Goal: Task Accomplishment & Management: Manage account settings

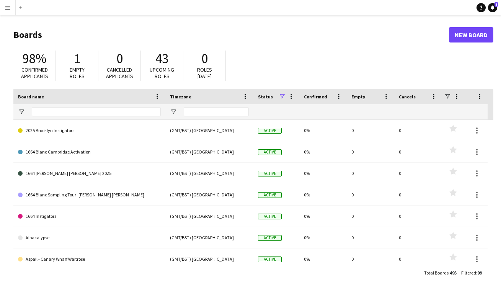
click at [315, 35] on h1 "Boards" at bounding box center [230, 34] width 435 height 11
click at [7, 6] on app-icon "Menu" at bounding box center [8, 8] width 6 height 6
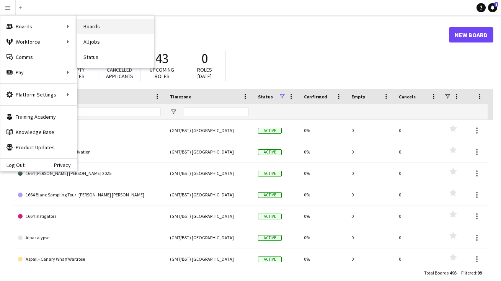
click at [110, 24] on link "Boards" at bounding box center [115, 26] width 77 height 15
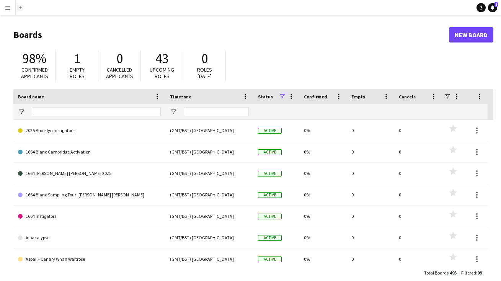
click at [19, 6] on button "Add" at bounding box center [20, 8] width 6 height 6
click at [8, 7] on app-icon "Menu" at bounding box center [8, 8] width 6 height 6
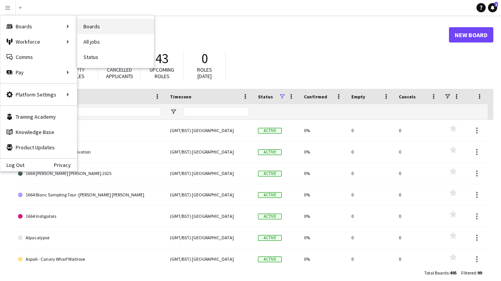
click at [95, 29] on link "Boards" at bounding box center [115, 26] width 77 height 15
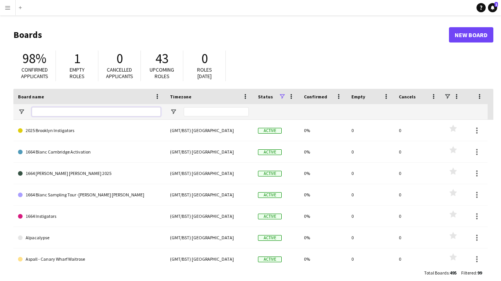
click at [44, 114] on input "Board name Filter Input" at bounding box center [96, 111] width 129 height 9
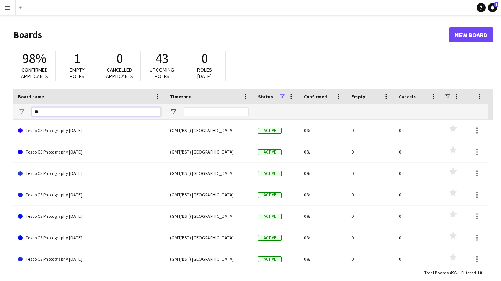
type input "*"
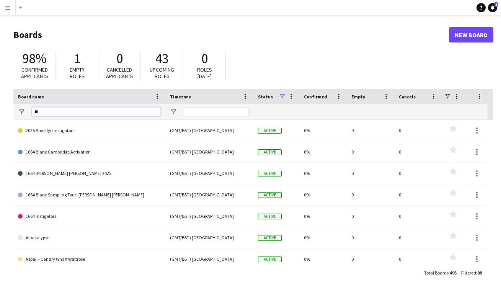
type input "***"
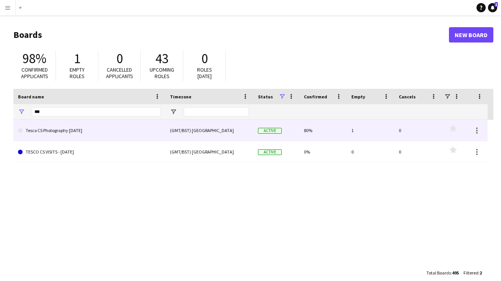
click at [87, 130] on link "Tesco CS Photography [DATE]" at bounding box center [89, 130] width 143 height 21
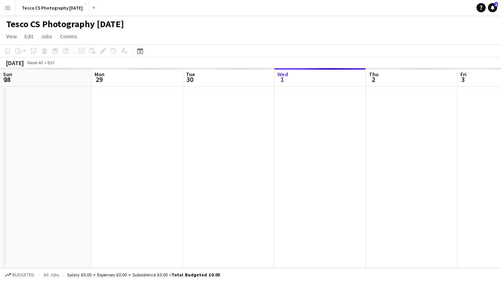
scroll to position [0, 183]
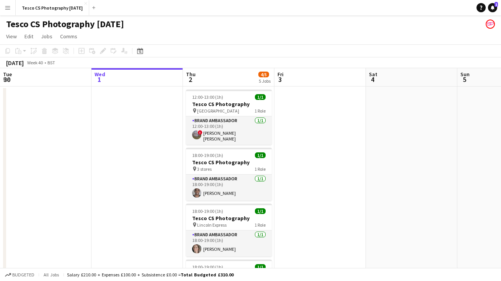
click at [318, 207] on app-date-cell at bounding box center [319, 252] width 91 height 332
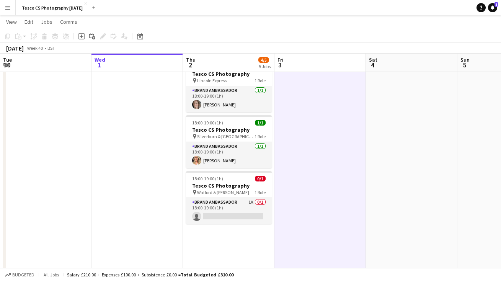
scroll to position [145, 0]
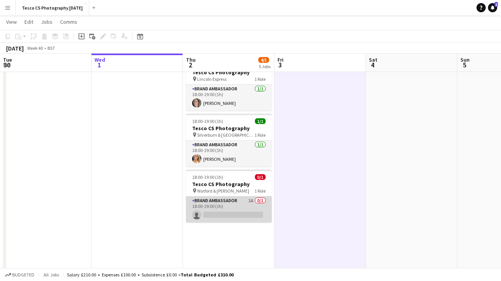
click at [214, 212] on app-card-role "Brand Ambassador 1A 0/1 18:00-19:00 (1h) single-neutral-actions" at bounding box center [229, 209] width 86 height 26
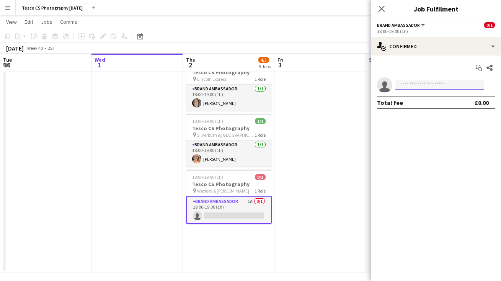
click at [413, 85] on input at bounding box center [439, 84] width 89 height 9
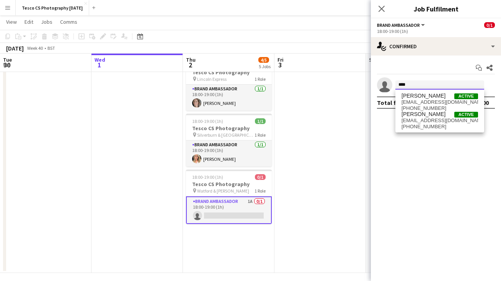
type input "****"
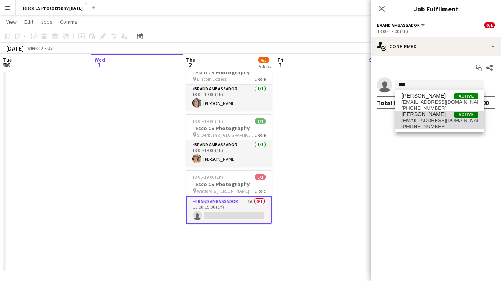
drag, startPoint x: 413, startPoint y: 85, endPoint x: 425, endPoint y: 119, distance: 35.6
click at [425, 119] on span "[EMAIL_ADDRESS][DOMAIN_NAME]" at bounding box center [439, 120] width 77 height 6
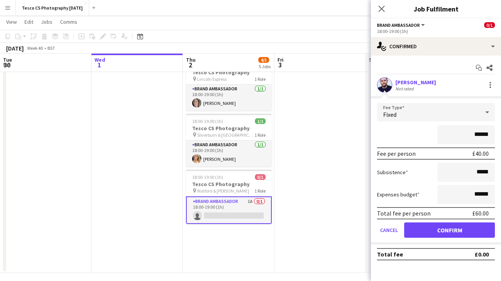
click at [437, 234] on button "Confirm" at bounding box center [449, 229] width 91 height 15
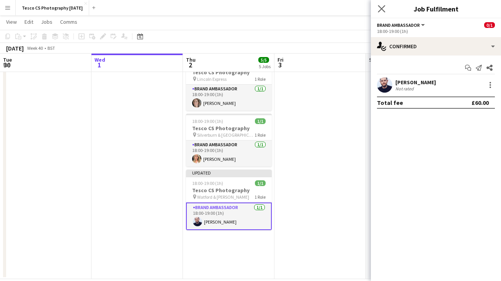
click at [379, 5] on app-icon "Close pop-in" at bounding box center [381, 8] width 11 height 11
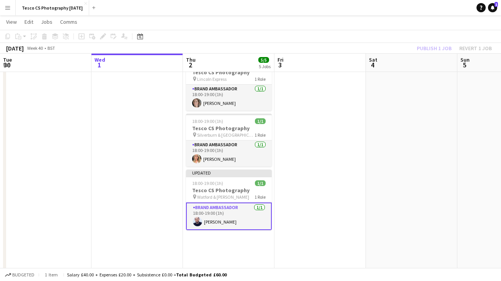
click at [383, 18] on app-page-menu "View Day view expanded Day view collapsed Month view Date picker Jump to [DATE]…" at bounding box center [250, 22] width 501 height 15
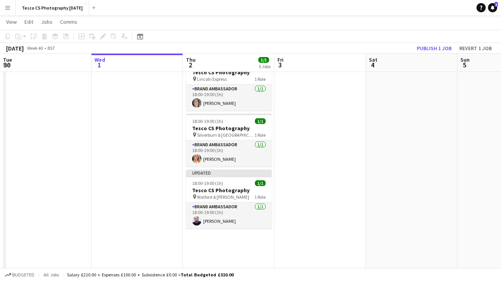
click at [438, 46] on button "Publish 1 job" at bounding box center [434, 48] width 41 height 10
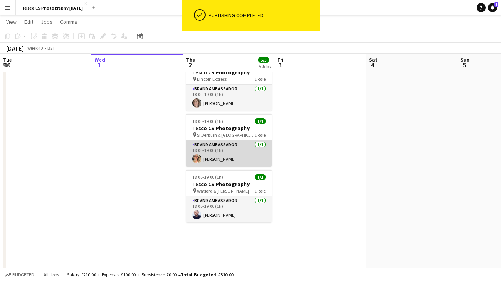
click at [222, 156] on app-card-role "Brand Ambassador [DATE] 18:00-19:00 (1h) [PERSON_NAME]" at bounding box center [229, 153] width 86 height 26
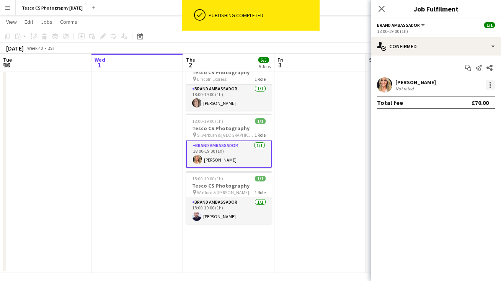
click at [492, 83] on div at bounding box center [490, 84] width 9 height 9
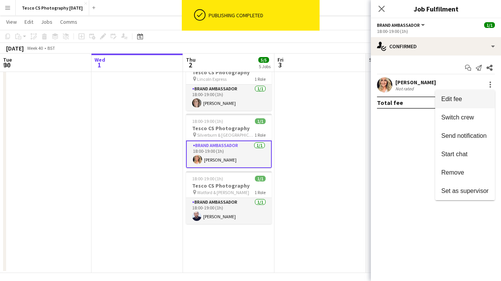
click at [470, 99] on span "Edit fee" at bounding box center [464, 99] width 47 height 7
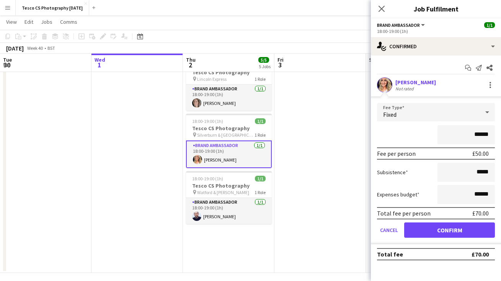
click at [34, 77] on app-date-cell at bounding box center [45, 107] width 91 height 332
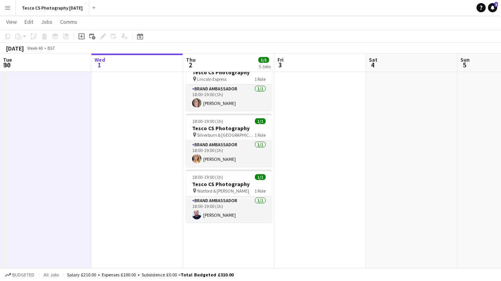
click at [9, 5] on app-icon "Menu" at bounding box center [8, 8] width 6 height 6
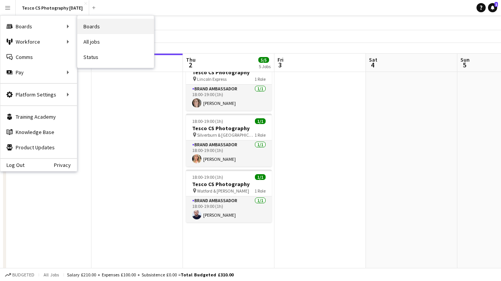
click at [115, 28] on link "Boards" at bounding box center [115, 26] width 77 height 15
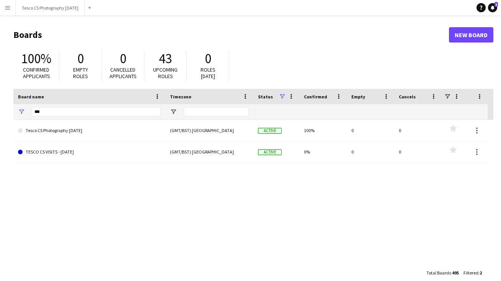
click at [43, 106] on div "***" at bounding box center [96, 111] width 129 height 15
click at [43, 112] on input "***" at bounding box center [96, 111] width 129 height 9
type input "*"
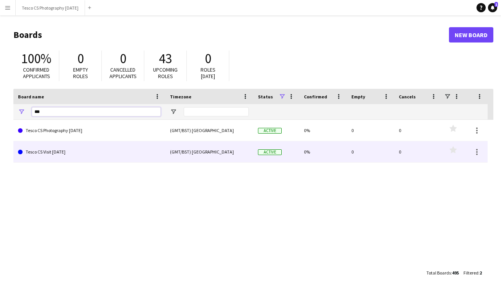
type input "***"
drag, startPoint x: 43, startPoint y: 112, endPoint x: 78, endPoint y: 132, distance: 40.2
click at [78, 132] on link "Tesco CS Photography [DATE]" at bounding box center [89, 130] width 143 height 21
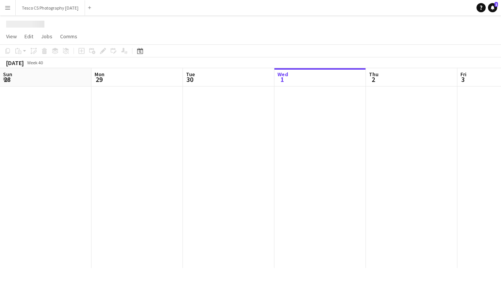
scroll to position [0, 183]
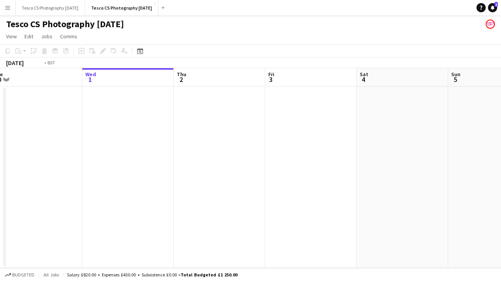
drag, startPoint x: 100, startPoint y: 172, endPoint x: 396, endPoint y: 156, distance: 296.6
click at [417, 150] on app-calendar-viewport "Sun 28 Mon 29 Tue 30 Wed 1 Thu 2 Fri 3 Sat 4 Sun 5 Mon 6 Tue 7 Wed 8" at bounding box center [250, 168] width 501 height 200
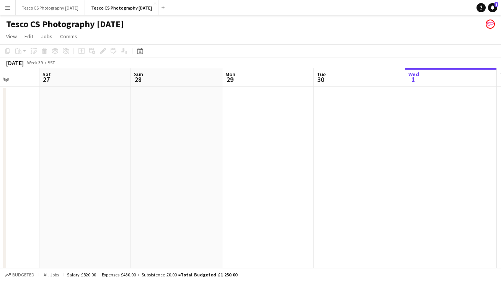
drag, startPoint x: 207, startPoint y: 178, endPoint x: 518, endPoint y: 153, distance: 311.7
click at [500, 153] on html "Menu Boards Boards Boards All jobs Status Workforce Workforce My Workforce Recr…" at bounding box center [250, 216] width 501 height 432
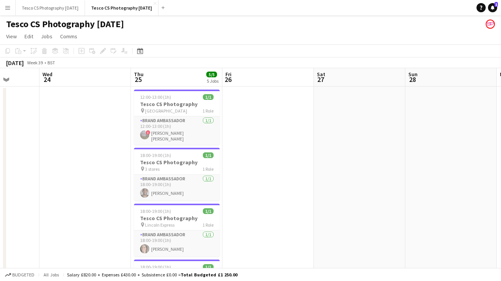
scroll to position [0, 235]
click at [259, 179] on app-date-cell at bounding box center [267, 252] width 91 height 332
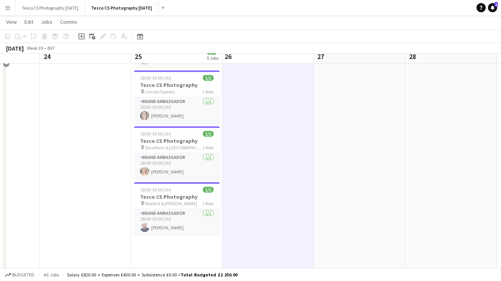
scroll to position [139, 0]
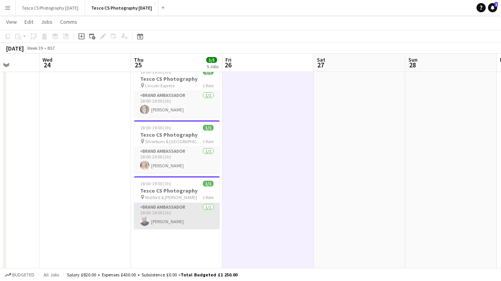
click at [163, 218] on app-card-role "Brand Ambassador [DATE] 18:00-19:00 (1h) [PERSON_NAME]" at bounding box center [177, 216] width 86 height 26
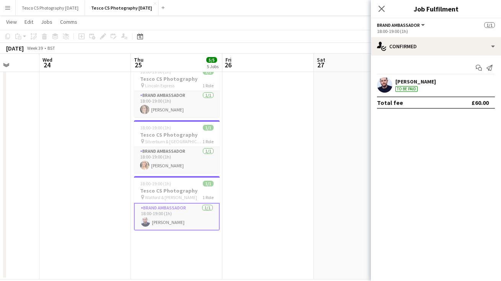
click at [412, 80] on div "[PERSON_NAME]" at bounding box center [415, 81] width 41 height 7
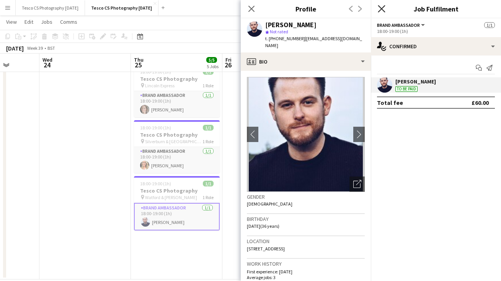
click at [382, 8] on icon at bounding box center [381, 8] width 7 height 7
